Goal: Task Accomplishment & Management: Manage account settings

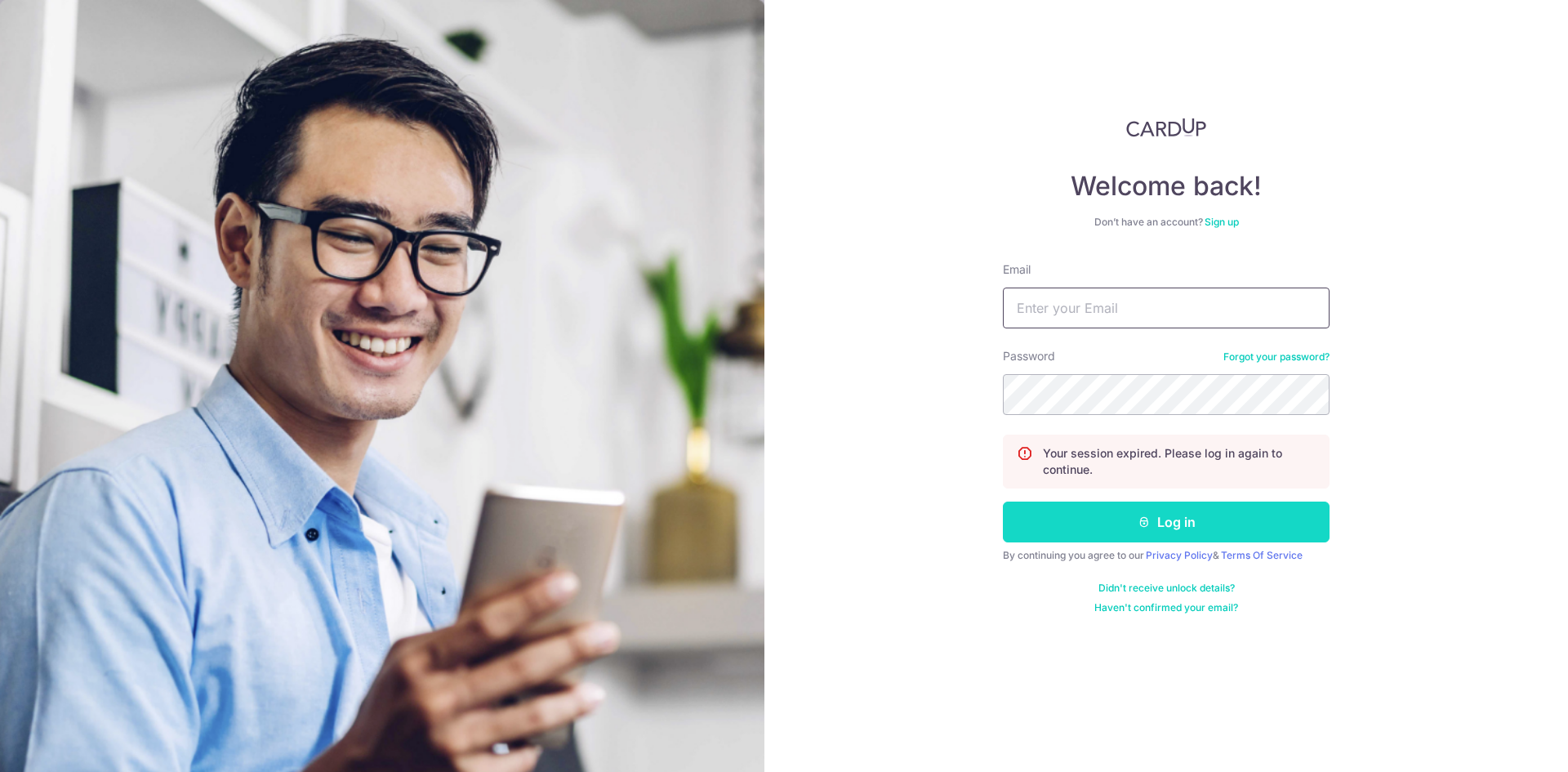
type input "[EMAIL_ADDRESS][DOMAIN_NAME]"
click at [1155, 512] on button "Log in" at bounding box center [1166, 521] width 326 height 41
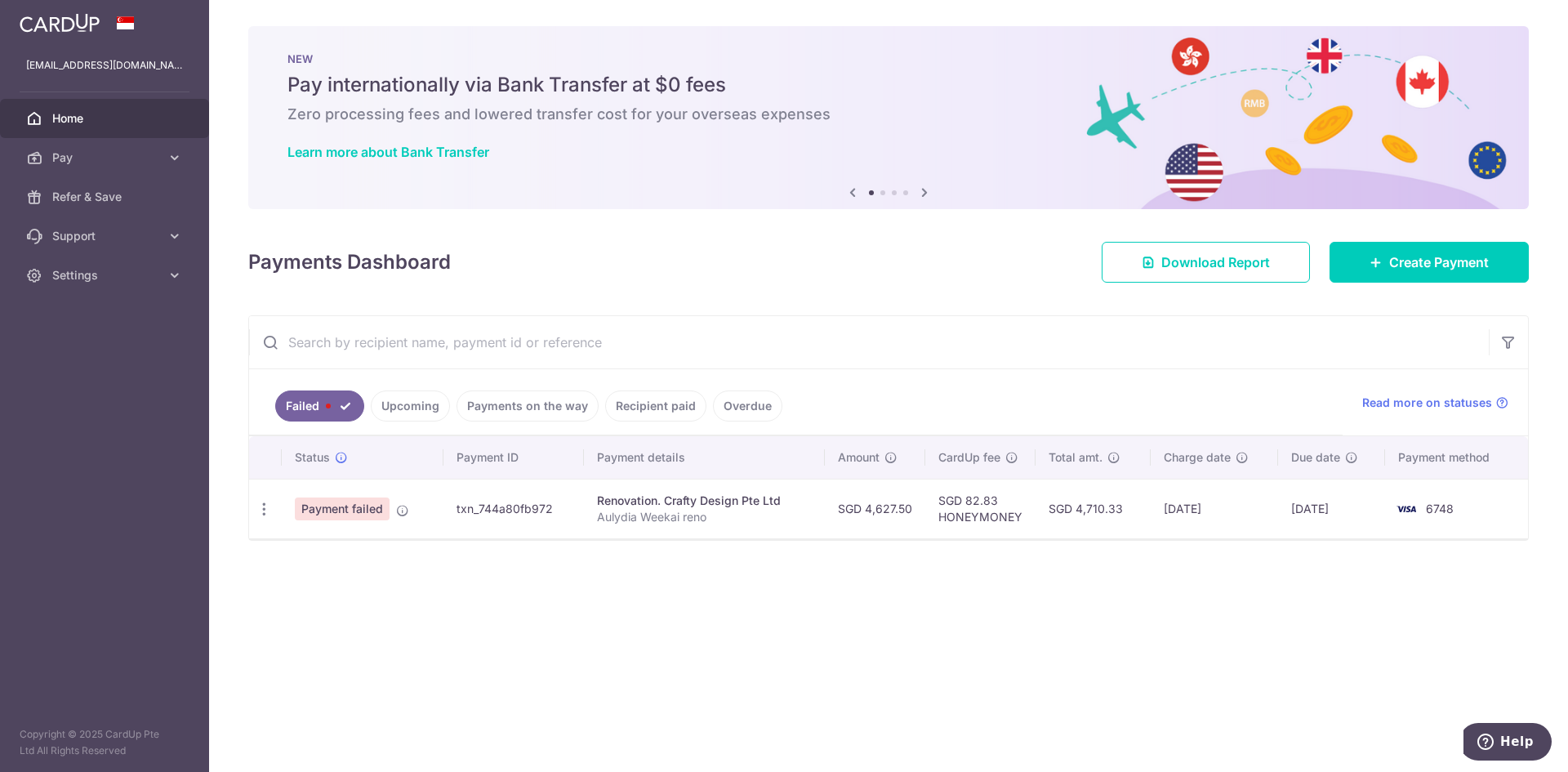
click at [368, 520] on span "Payment failed" at bounding box center [341, 508] width 95 height 22
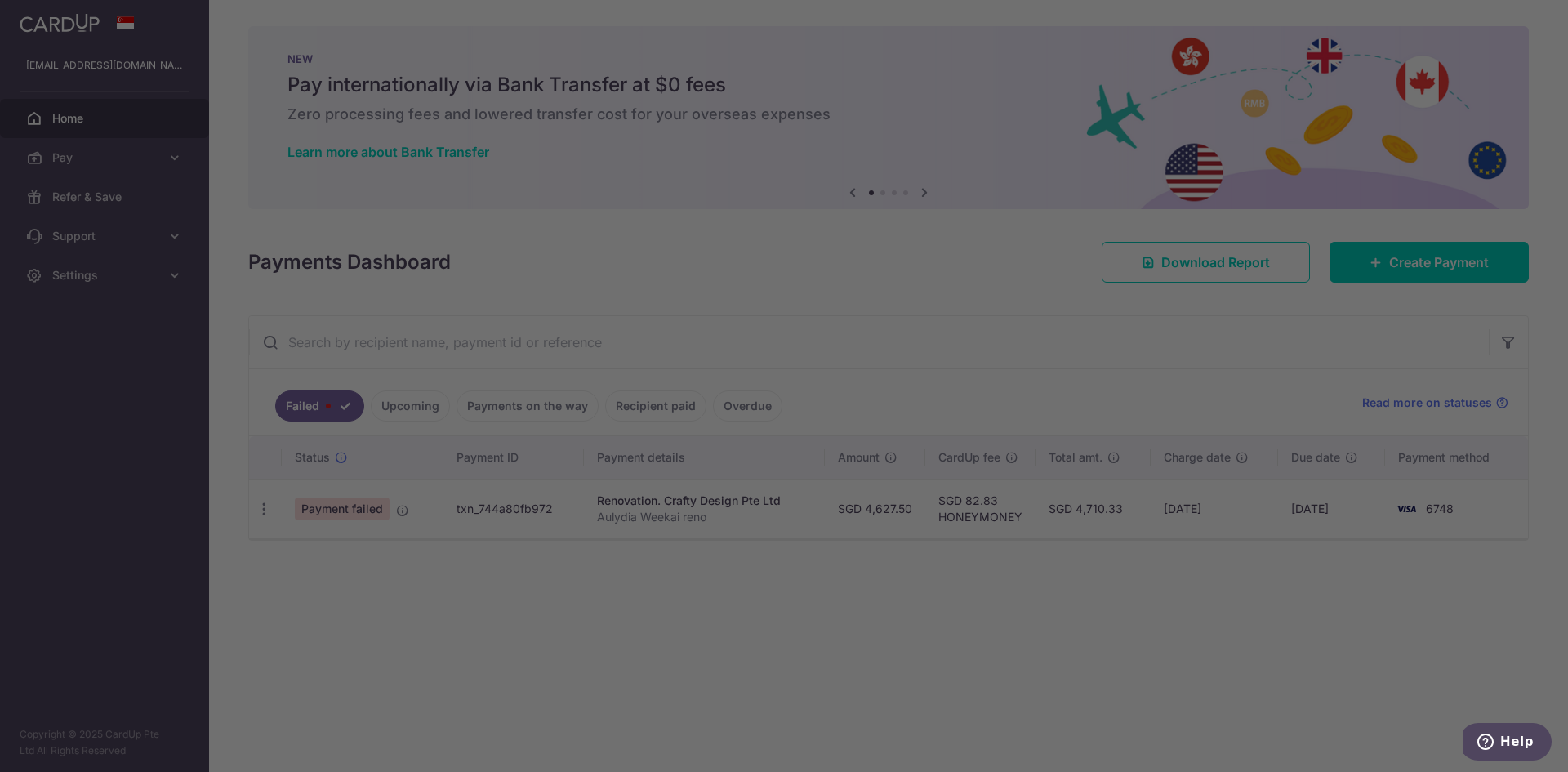
click at [256, 501] on div at bounding box center [791, 389] width 1583 height 779
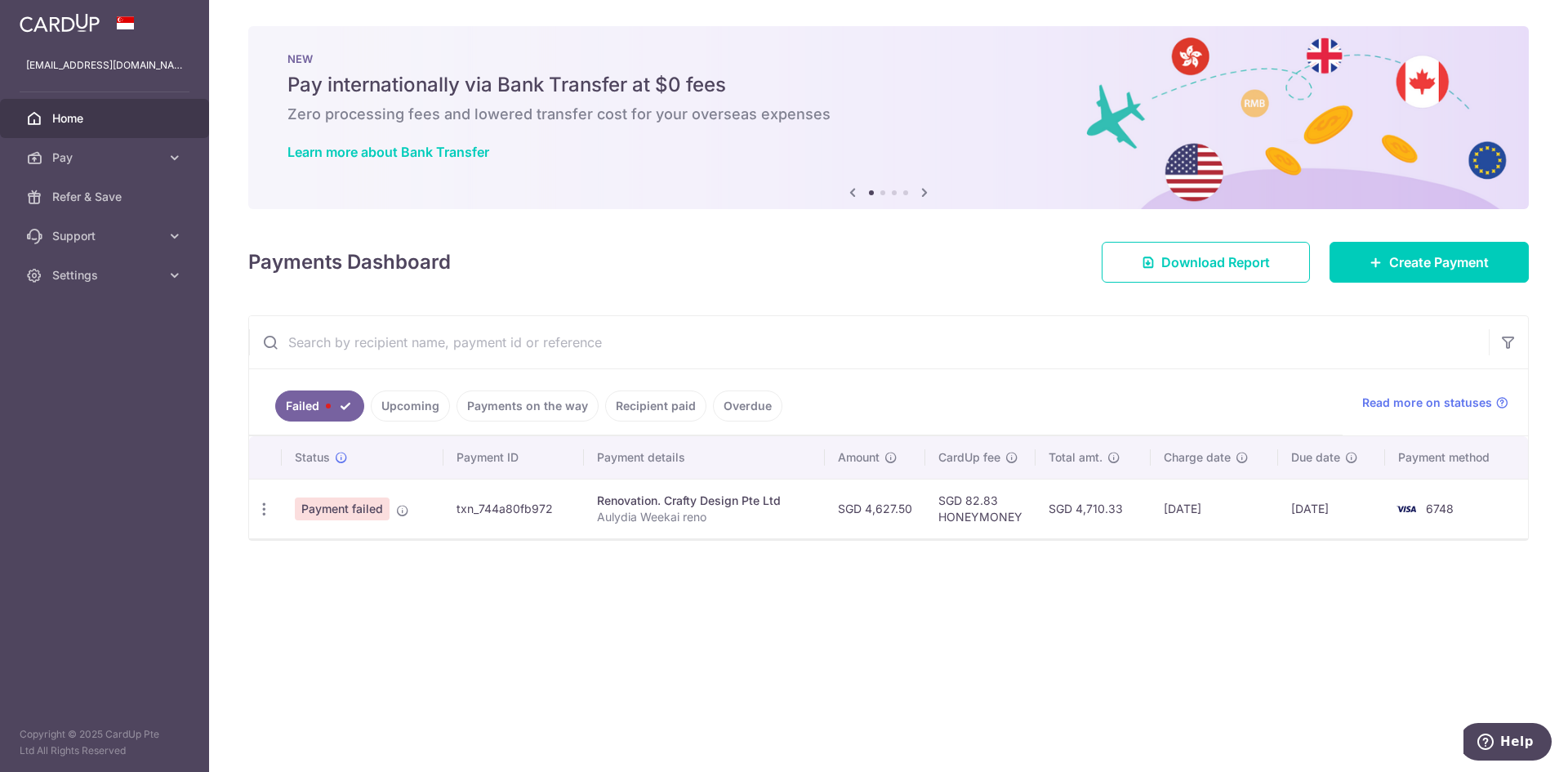
click at [264, 492] on td "Update payment" at bounding box center [266, 508] width 33 height 59
click at [264, 501] on icon "button" at bounding box center [264, 510] width 18 height 18
click at [376, 576] on ul "Update payment" at bounding box center [335, 553] width 172 height 54
click at [273, 511] on div "Update payment" at bounding box center [264, 509] width 30 height 30
click at [269, 512] on icon "button" at bounding box center [264, 510] width 18 height 18
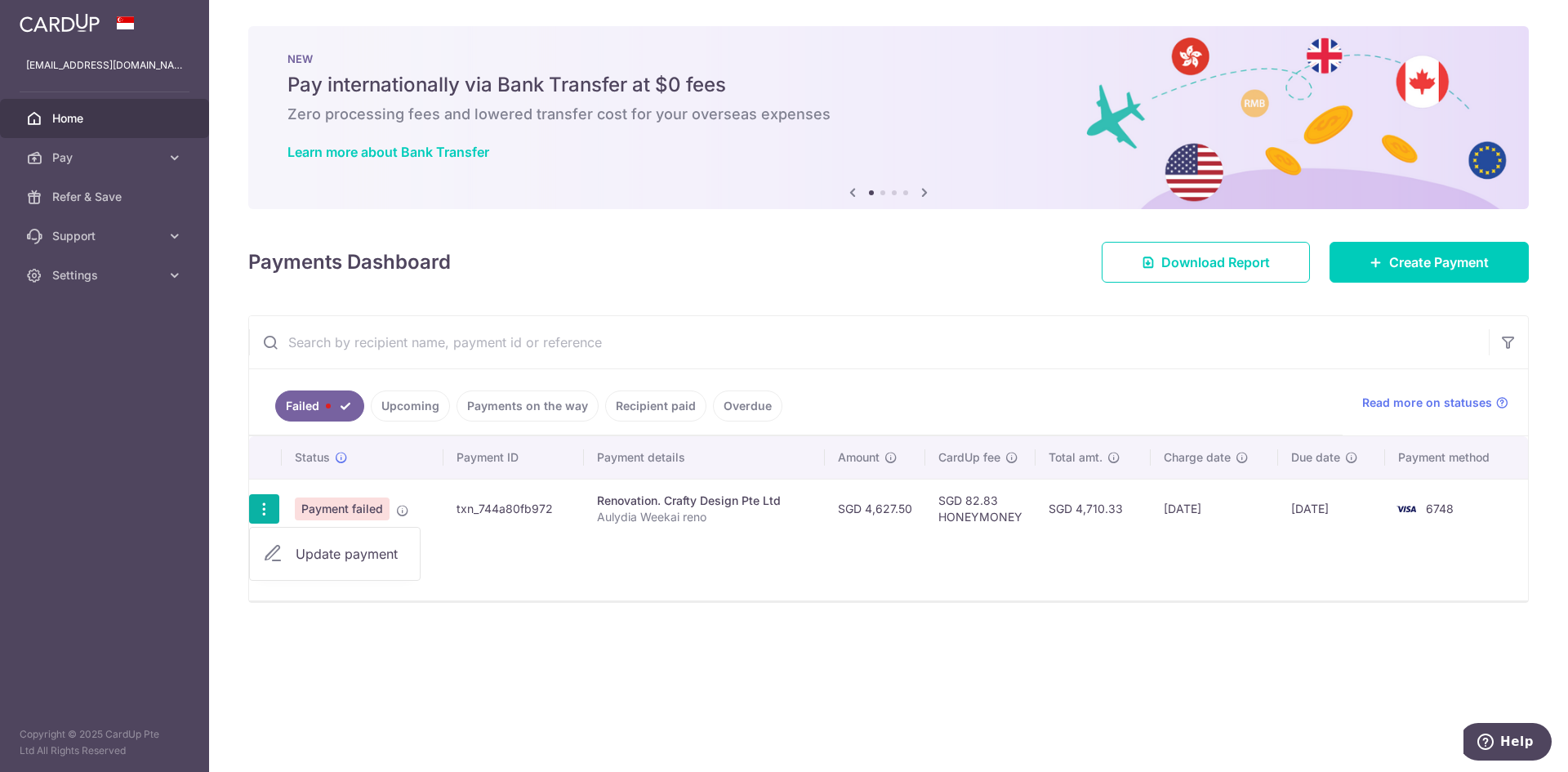
click at [373, 560] on span "Update payment" at bounding box center [351, 554] width 111 height 19
radio input "true"
type input "4,627.50"
type input "Aulydia Weekai reno"
type input "1st deposit"
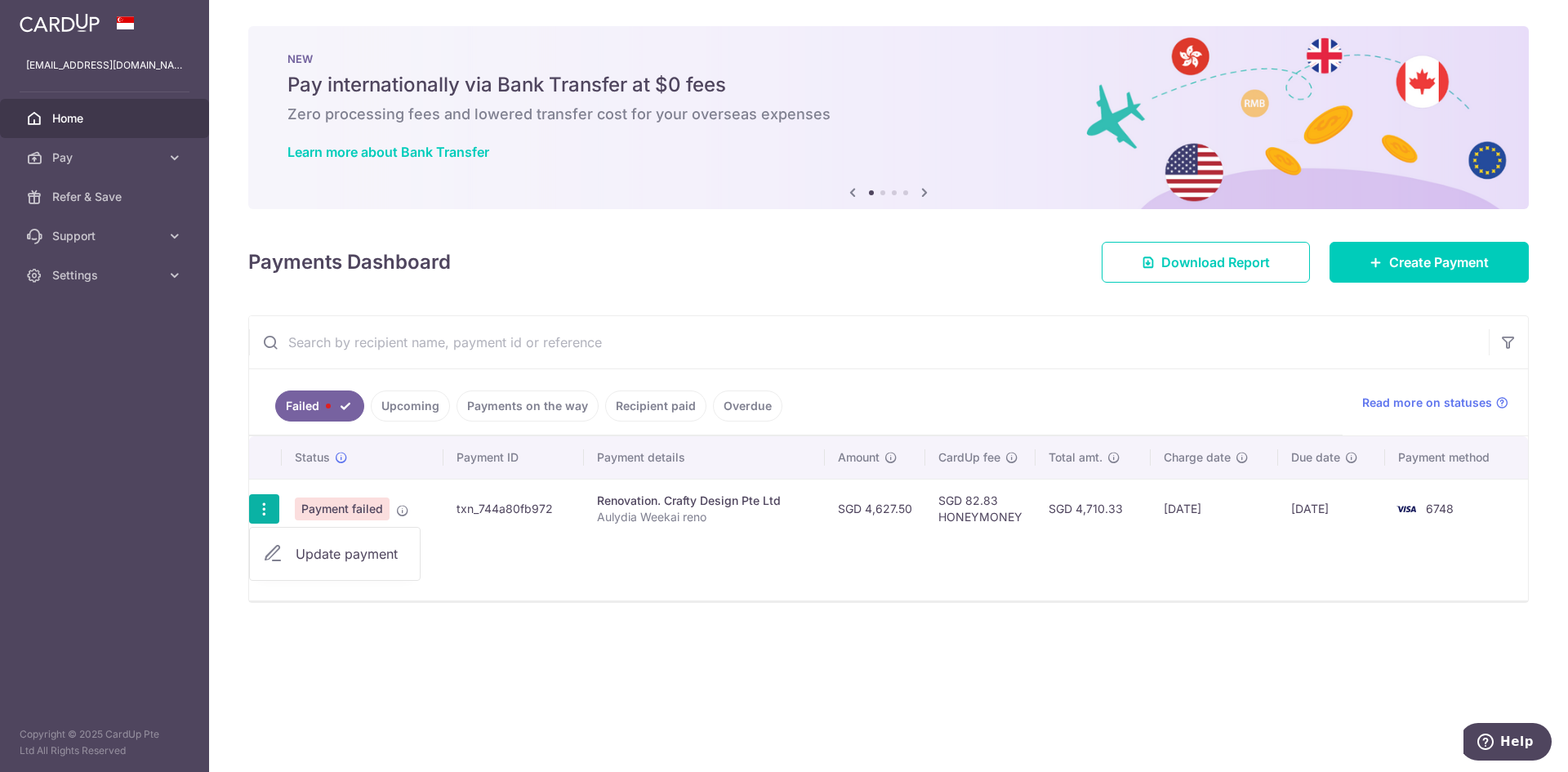
type input "HONEYMONEY"
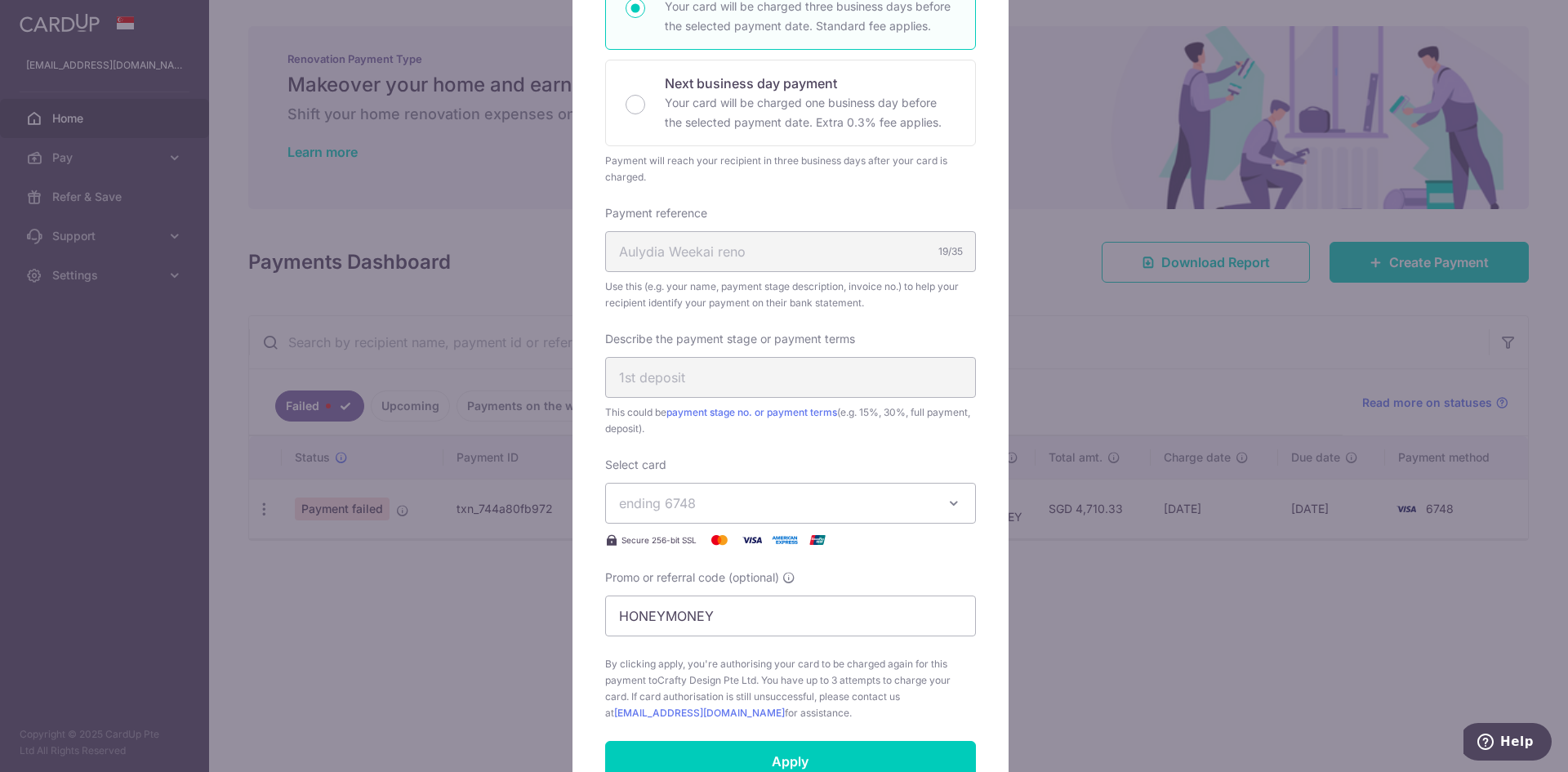
scroll to position [408, 0]
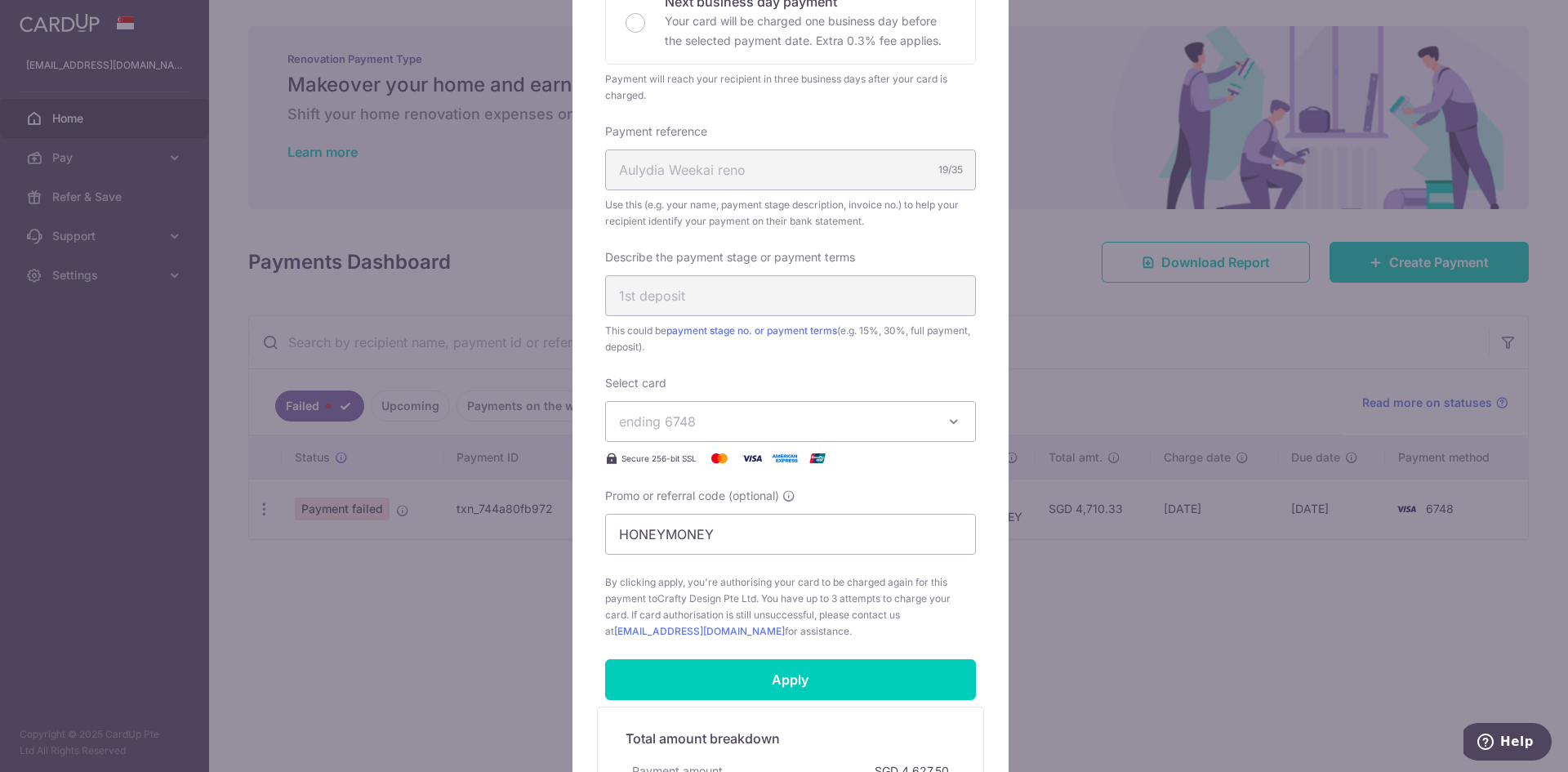
click at [722, 423] on span "ending 6748" at bounding box center [776, 421] width 314 height 19
click at [709, 517] on link "**** 6748" at bounding box center [790, 498] width 369 height 39
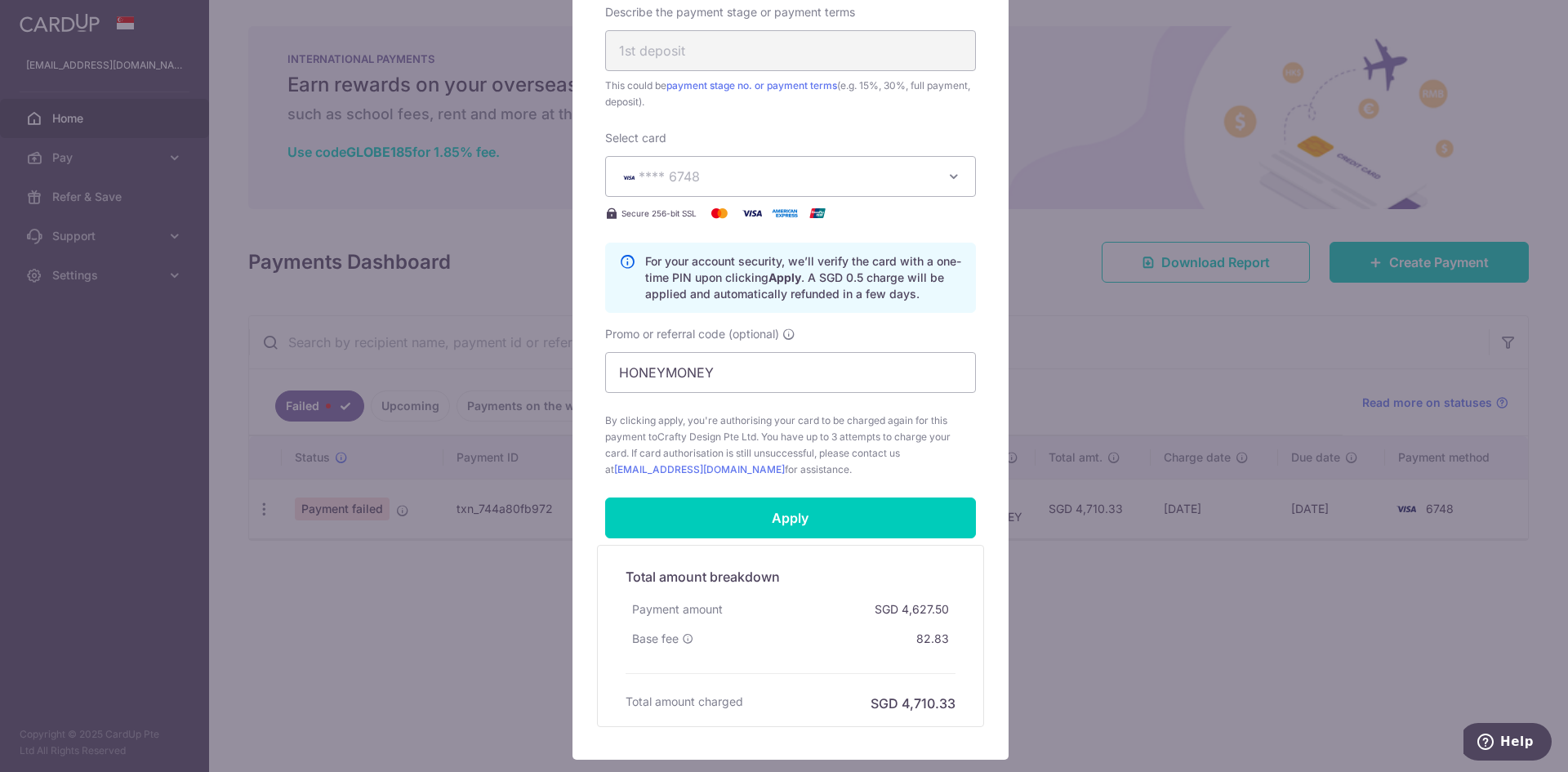
scroll to position [571, 0]
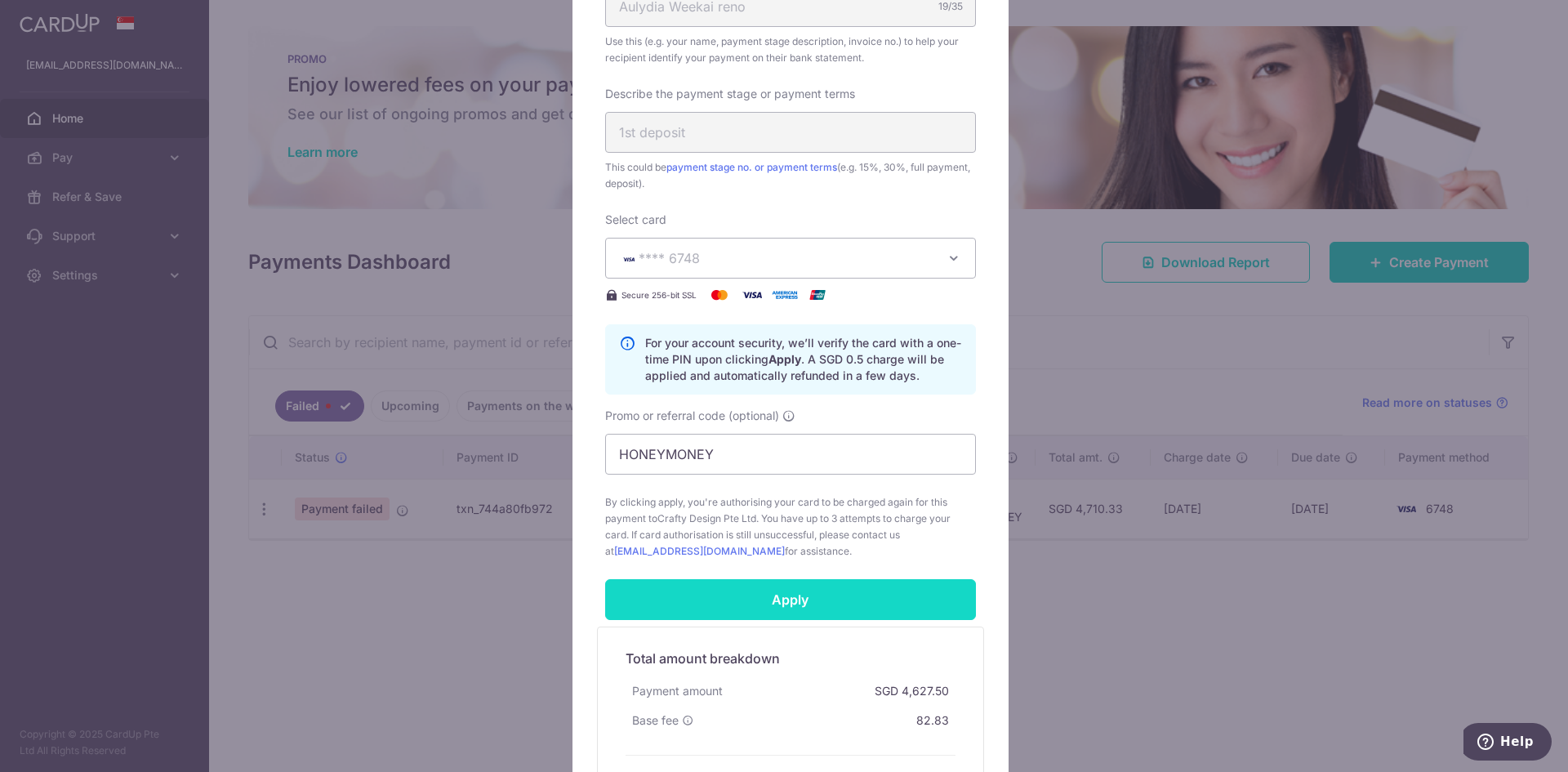
click at [806, 596] on input "Apply" at bounding box center [790, 599] width 370 height 41
